Goal: Information Seeking & Learning: Learn about a topic

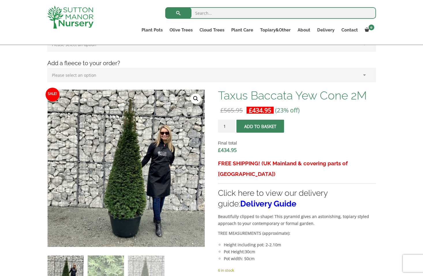
scroll to position [234, 0]
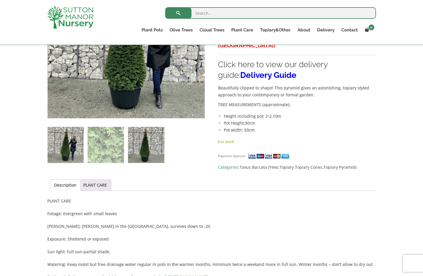
click at [148, 146] on img at bounding box center [146, 145] width 36 height 36
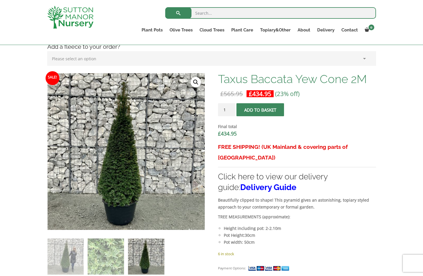
scroll to position [113, 0]
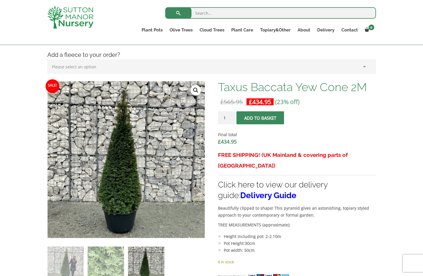
click at [262, 82] on h1 "Taxus Baccata Yew Cone 2M" at bounding box center [297, 87] width 158 height 12
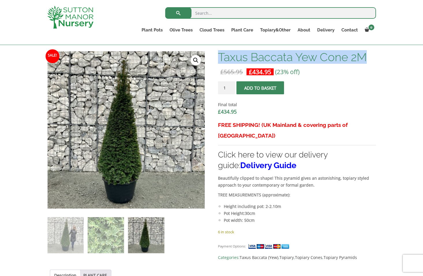
scroll to position [138, 0]
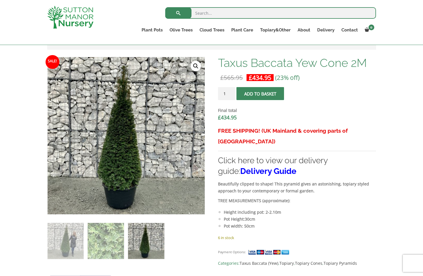
click at [127, 241] on ol at bounding box center [126, 237] width 158 height 45
click at [141, 241] on img at bounding box center [146, 241] width 36 height 36
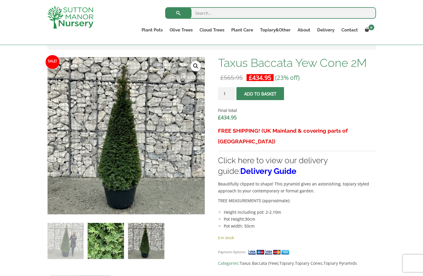
click at [93, 237] on img at bounding box center [106, 241] width 36 height 36
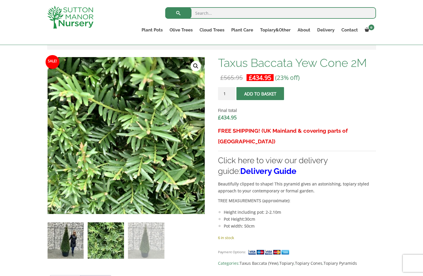
click at [78, 237] on img at bounding box center [66, 240] width 36 height 36
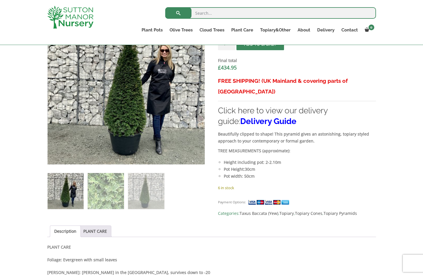
scroll to position [188, 0]
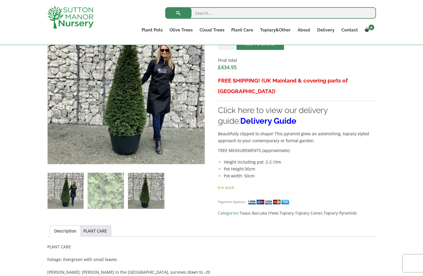
click at [156, 189] on img at bounding box center [146, 191] width 36 height 36
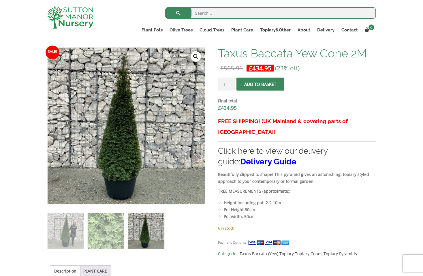
scroll to position [134, 0]
